Goal: Task Accomplishment & Management: Manage account settings

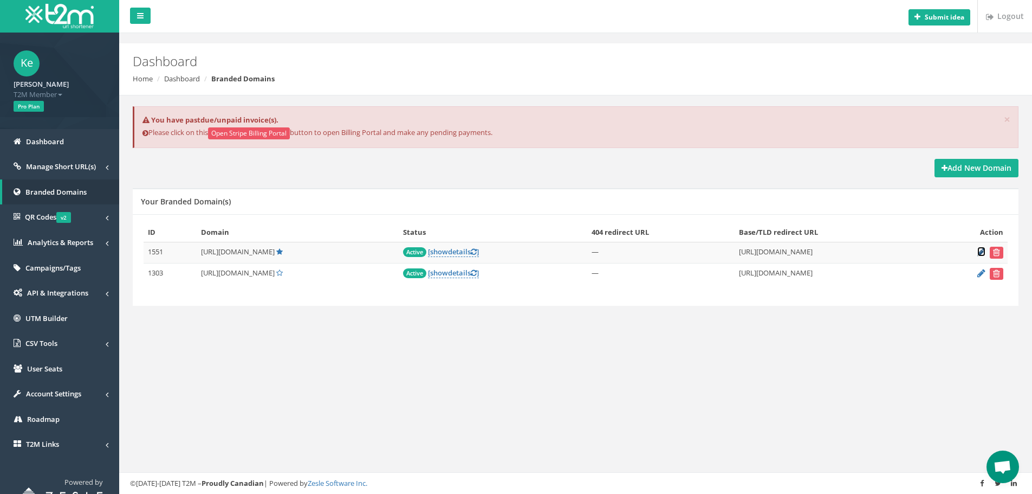
click at [977, 253] on icon at bounding box center [981, 251] width 8 height 7
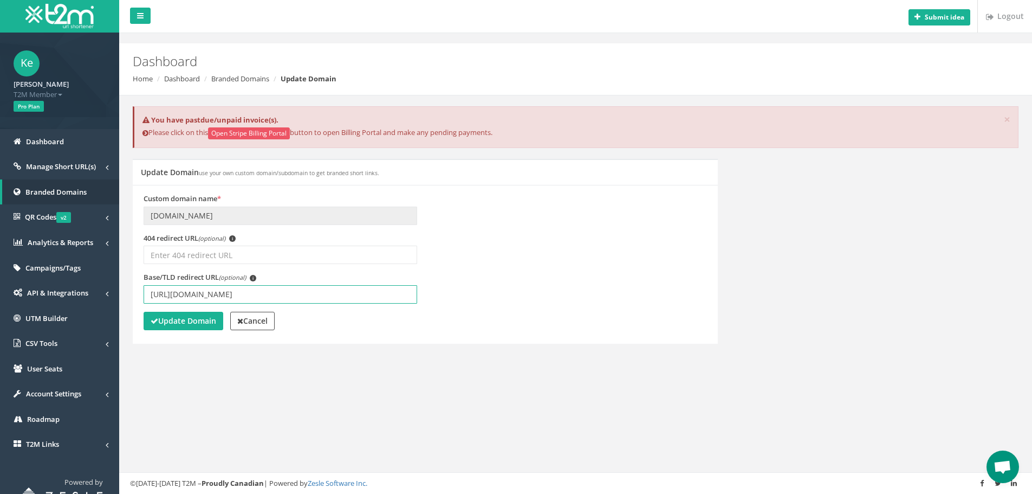
click at [245, 294] on input "[URL][DOMAIN_NAME]" at bounding box center [281, 294] width 274 height 18
type input "https://www.betmarino862.com/tr/"
click at [186, 322] on strong "Update Domain" at bounding box center [184, 320] width 66 height 10
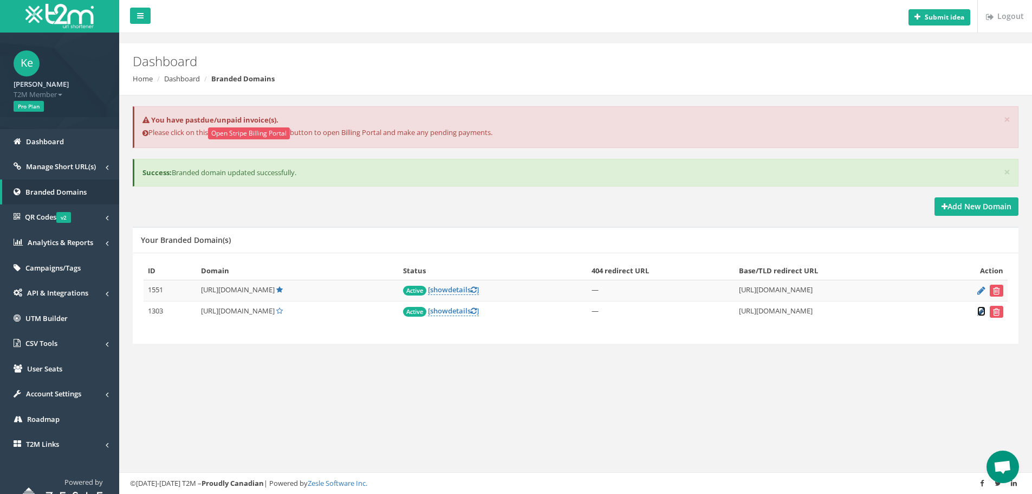
click at [983, 311] on icon at bounding box center [981, 311] width 8 height 7
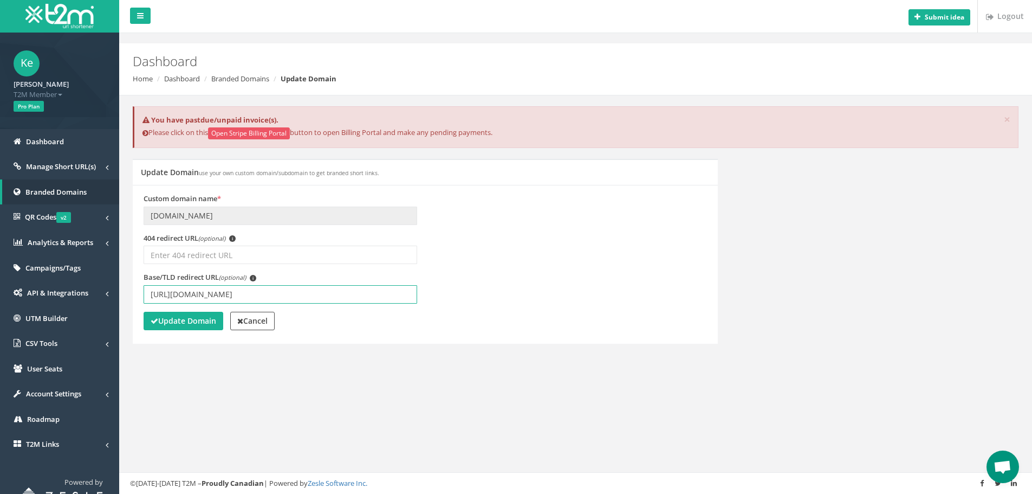
click at [245, 296] on input "[URL][DOMAIN_NAME]" at bounding box center [281, 294] width 274 height 18
type input "[URL][DOMAIN_NAME]"
click at [178, 325] on strong "Update Domain" at bounding box center [184, 320] width 66 height 10
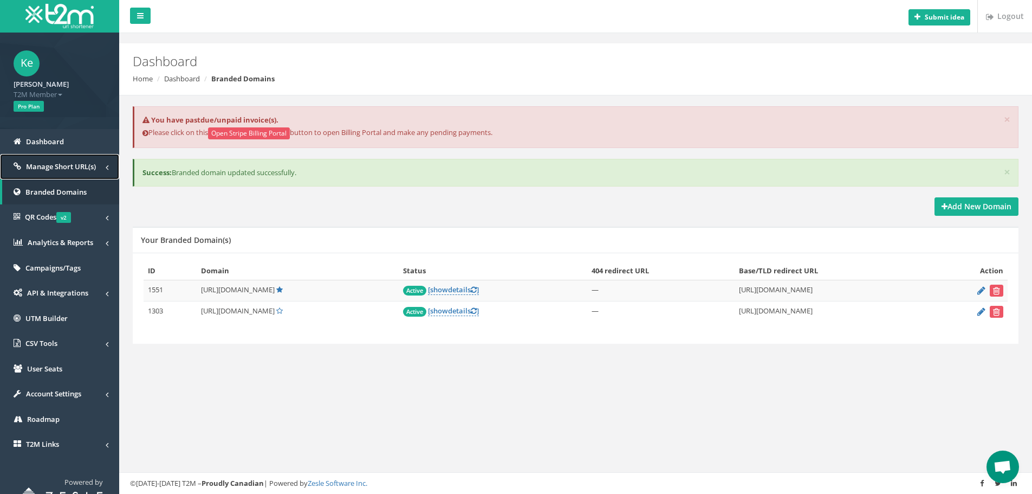
click at [34, 163] on span "Manage Short URL(s)" at bounding box center [61, 166] width 70 height 10
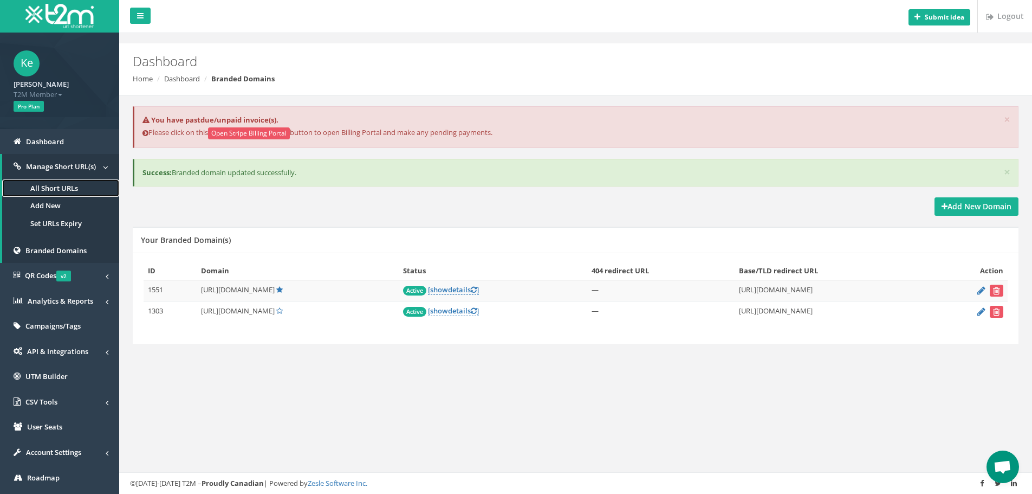
click at [82, 184] on link "All Short URLs" at bounding box center [60, 188] width 117 height 18
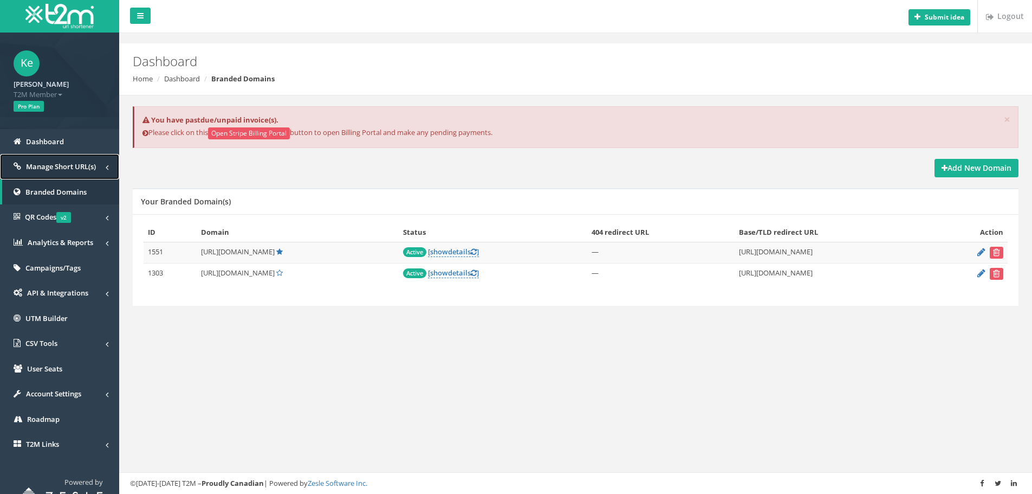
click at [76, 170] on span "Manage Short URL(s)" at bounding box center [61, 166] width 70 height 10
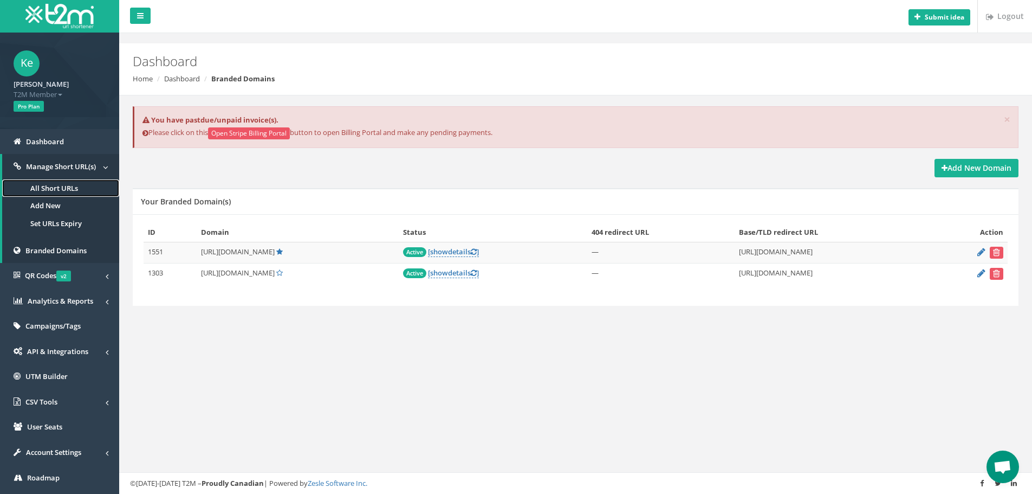
click at [74, 190] on link "All Short URLs" at bounding box center [60, 188] width 117 height 18
